Goal: Check status

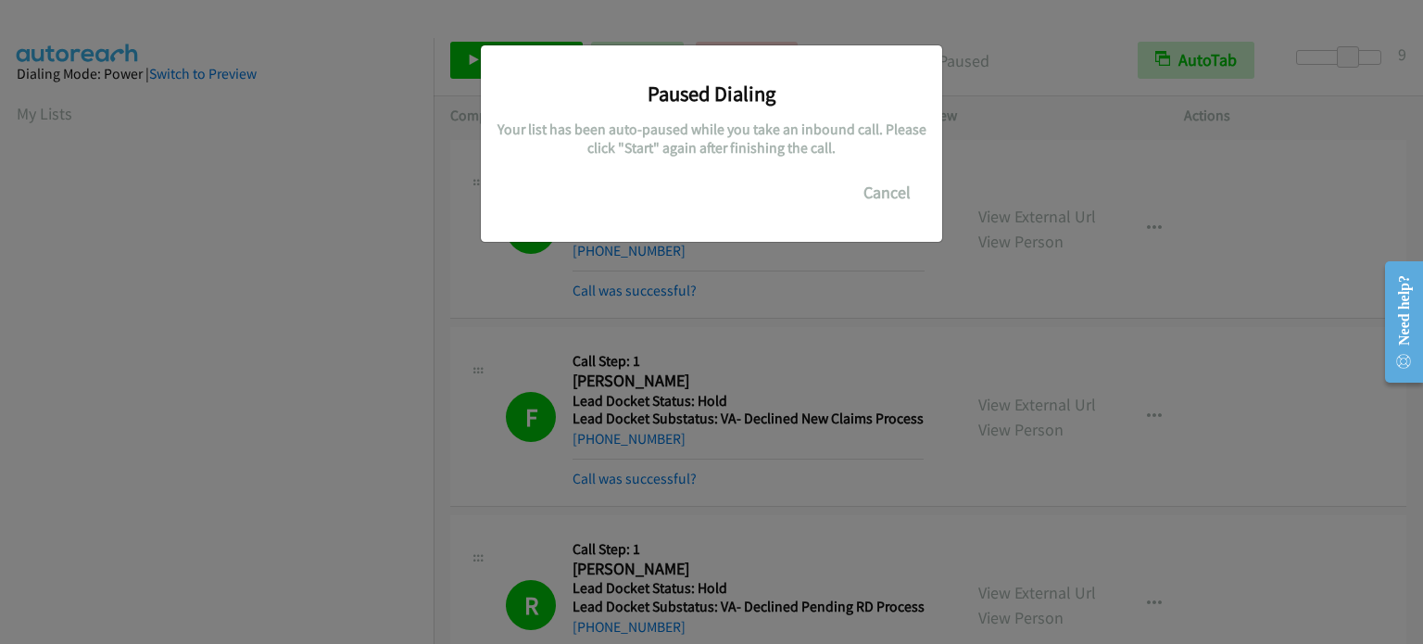
scroll to position [396, 0]
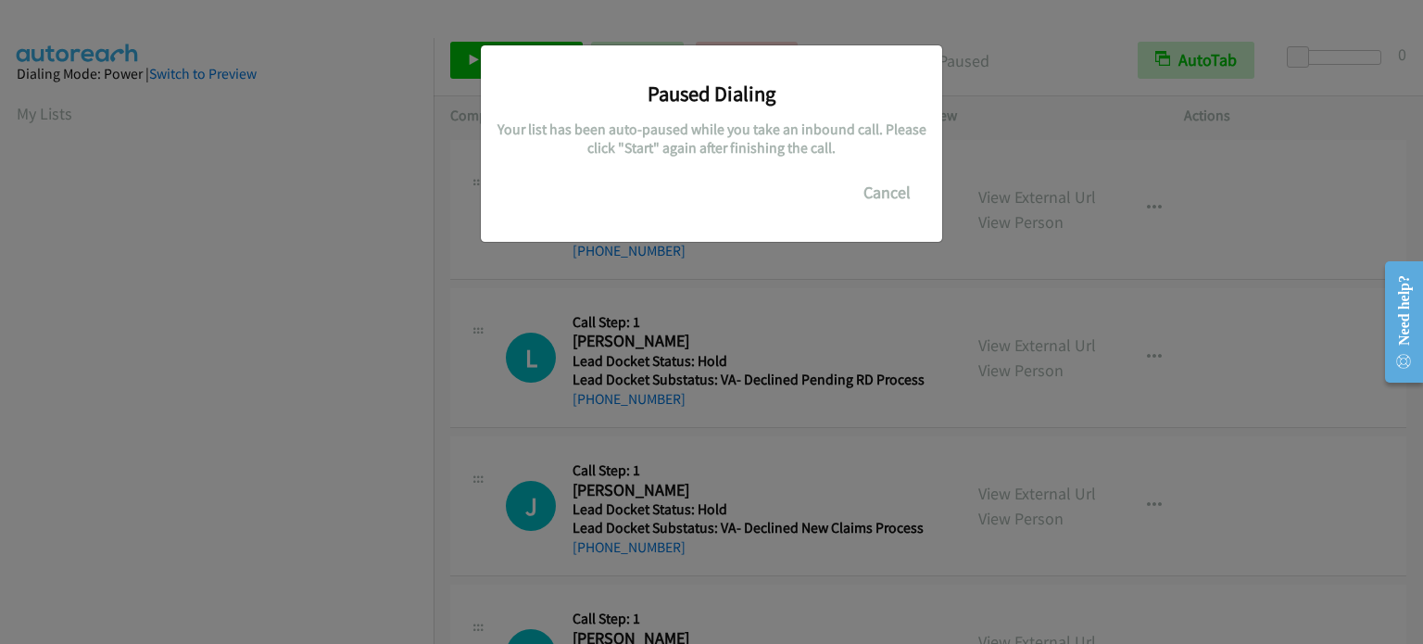
scroll to position [396, 0]
click at [163, 336] on div "Paused Dialing Your list has been auto-paused while you take an inbound call. P…" at bounding box center [711, 330] width 1423 height 627
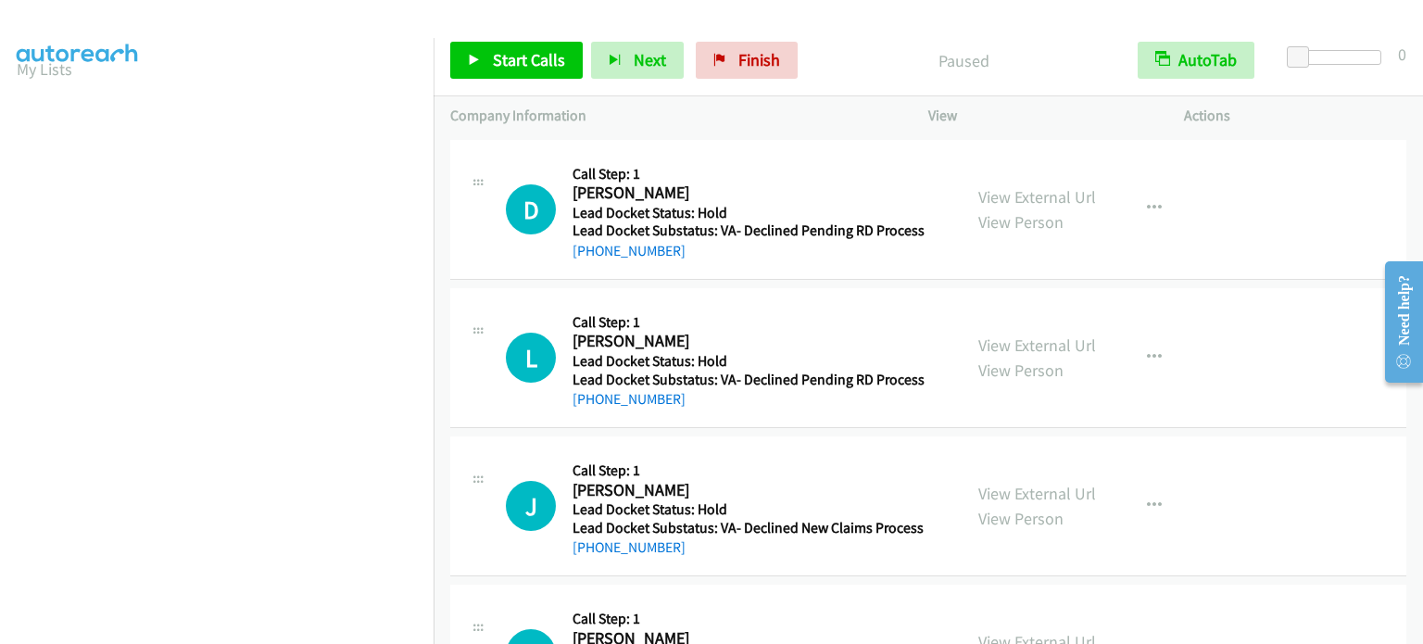
scroll to position [25, 0]
click at [63, 89] on link "My Lists" at bounding box center [45, 88] width 56 height 21
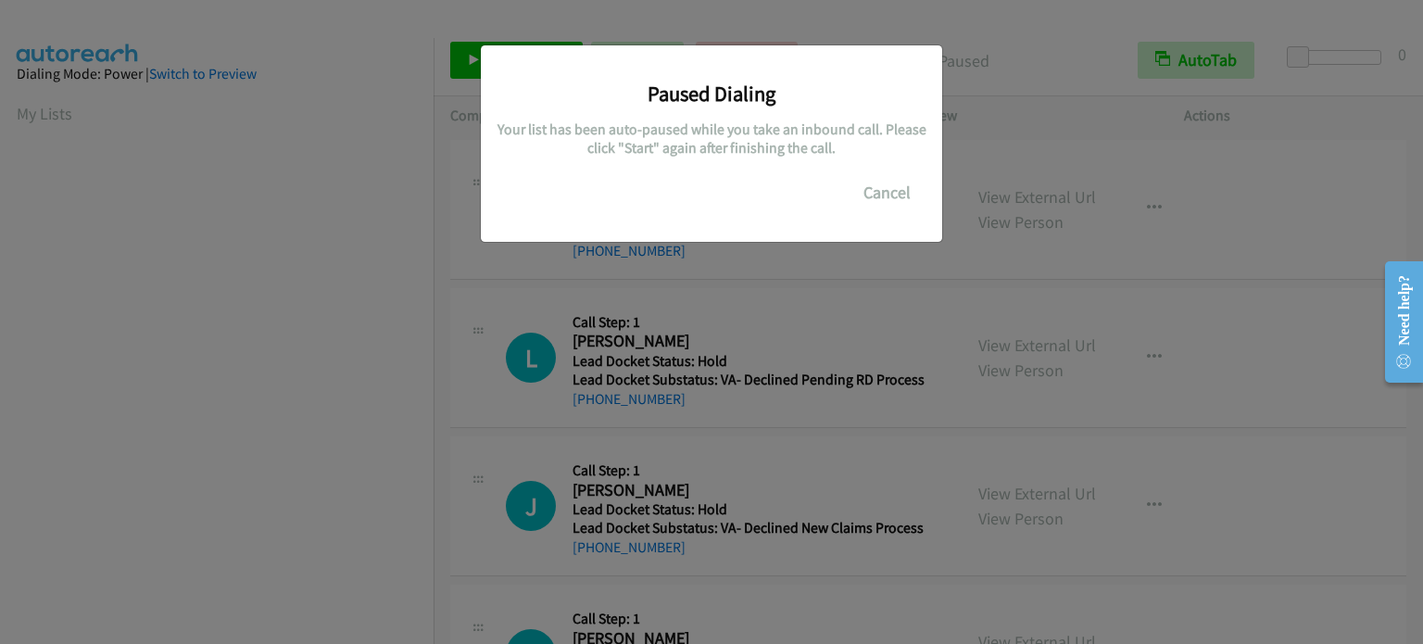
scroll to position [396, 0]
click at [372, 420] on div "Paused Dialing Your list has been auto-paused while you take an inbound call. P…" at bounding box center [711, 330] width 1423 height 627
